Goal: Task Accomplishment & Management: Manage account settings

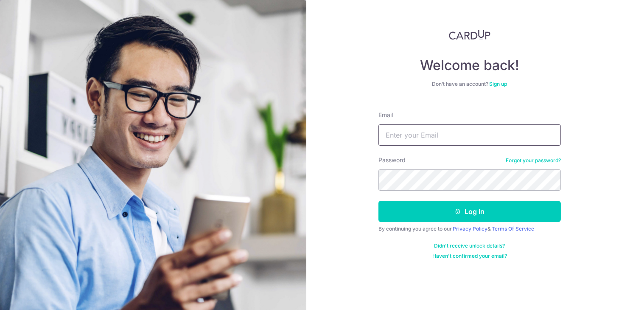
click at [418, 135] on input "Email" at bounding box center [469, 134] width 182 height 21
click at [400, 140] on input "Email" at bounding box center [469, 134] width 182 height 21
type input "katherine@premat.com.sg"
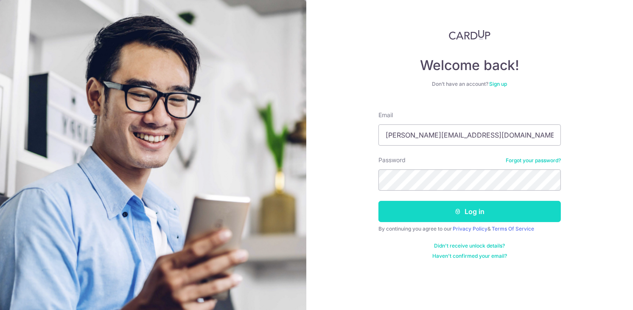
click at [476, 214] on button "Log in" at bounding box center [469, 211] width 182 height 21
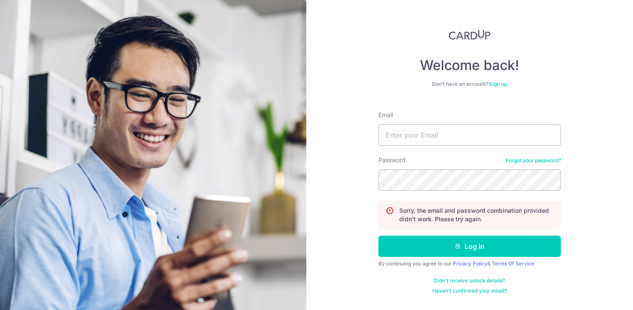
click at [496, 229] on form "Email Password Forgot your password? Sorry, the email and password combination …" at bounding box center [469, 199] width 182 height 190
click at [408, 135] on input "Email" at bounding box center [469, 134] width 182 height 21
type input "katherine@premat.com.sg"
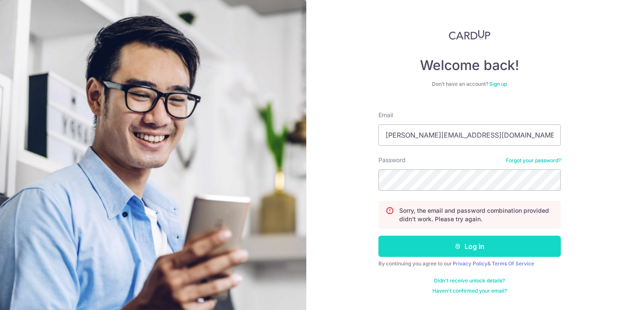
click at [489, 243] on button "Log in" at bounding box center [469, 245] width 182 height 21
click at [482, 244] on button "Log in" at bounding box center [469, 245] width 182 height 21
